Goal: Information Seeking & Learning: Understand process/instructions

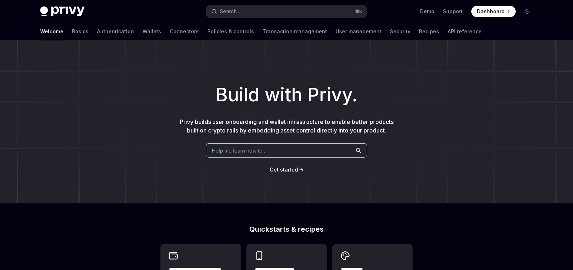
scroll to position [141, 0]
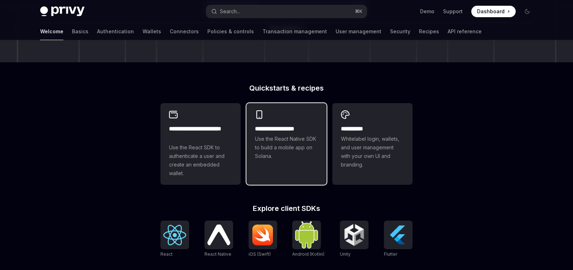
click at [301, 160] on span "Use the React Native SDK to build a mobile app on Solana." at bounding box center [286, 148] width 63 height 26
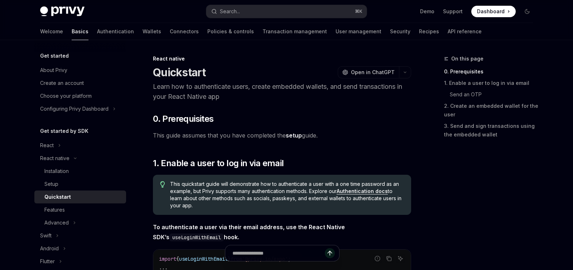
type textarea "*"
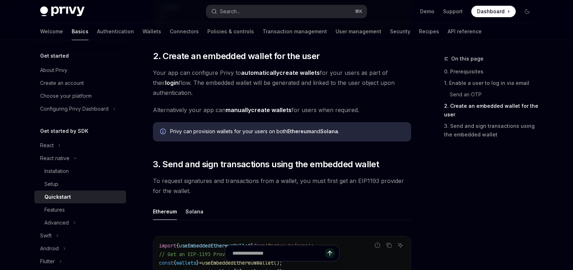
scroll to position [695, 0]
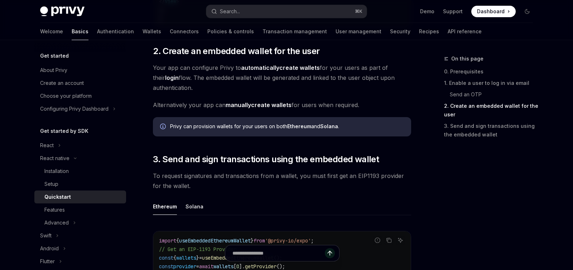
click at [250, 130] on div "Privy can provision wallets for your users on both Ethereum and Solana ." at bounding box center [287, 127] width 234 height 8
click at [254, 129] on div "Privy can provision wallets for your users on both Ethereum and Solana ." at bounding box center [287, 127] width 234 height 8
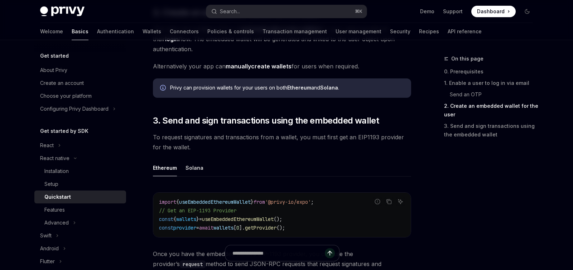
click at [257, 125] on span "3. Send and sign transactions using the embedded wallet" at bounding box center [266, 120] width 226 height 11
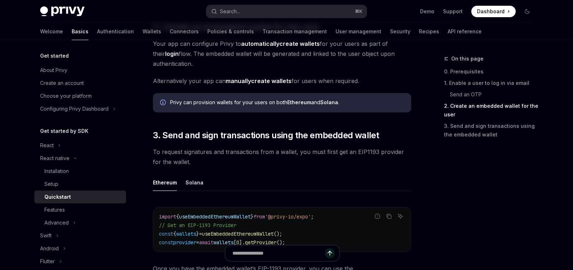
scroll to position [700, 0]
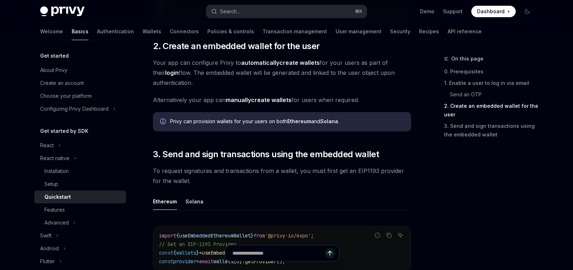
click at [295, 129] on div "Privy can provision wallets for your users on both Ethereum and Solana ." at bounding box center [282, 121] width 258 height 19
click at [309, 122] on strong "Ethereum" at bounding box center [299, 121] width 24 height 6
click at [470, 94] on link "Send an OTP" at bounding box center [491, 94] width 94 height 11
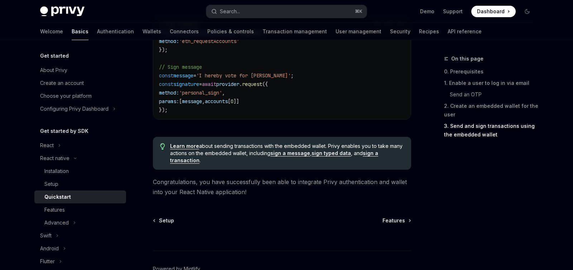
scroll to position [1138, 0]
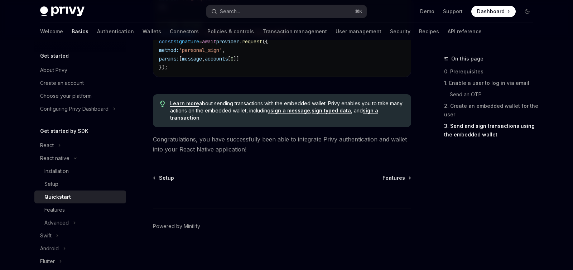
click at [265, 150] on span "Congratulations, you have successfully been able to integrate Privy authenticat…" at bounding box center [282, 144] width 258 height 20
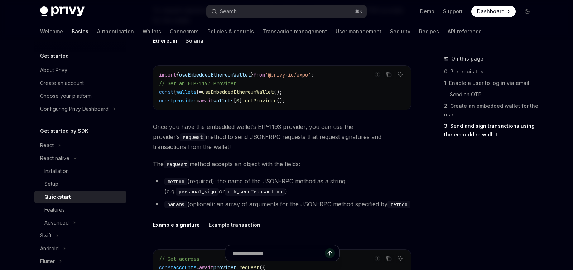
scroll to position [811, 0]
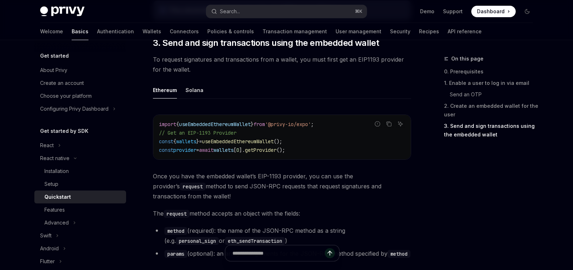
click at [280, 229] on li "method (required): the name of the JSON-RPC method as a string (e.g. personal_s…" at bounding box center [282, 235] width 258 height 20
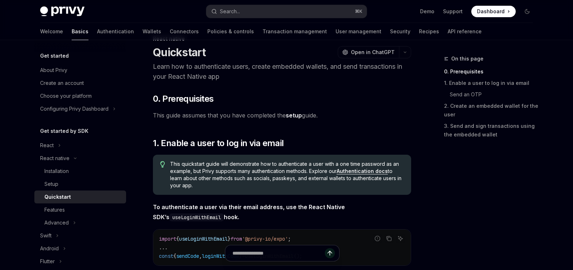
scroll to position [0, 0]
